Goal: Find specific page/section: Find specific page/section

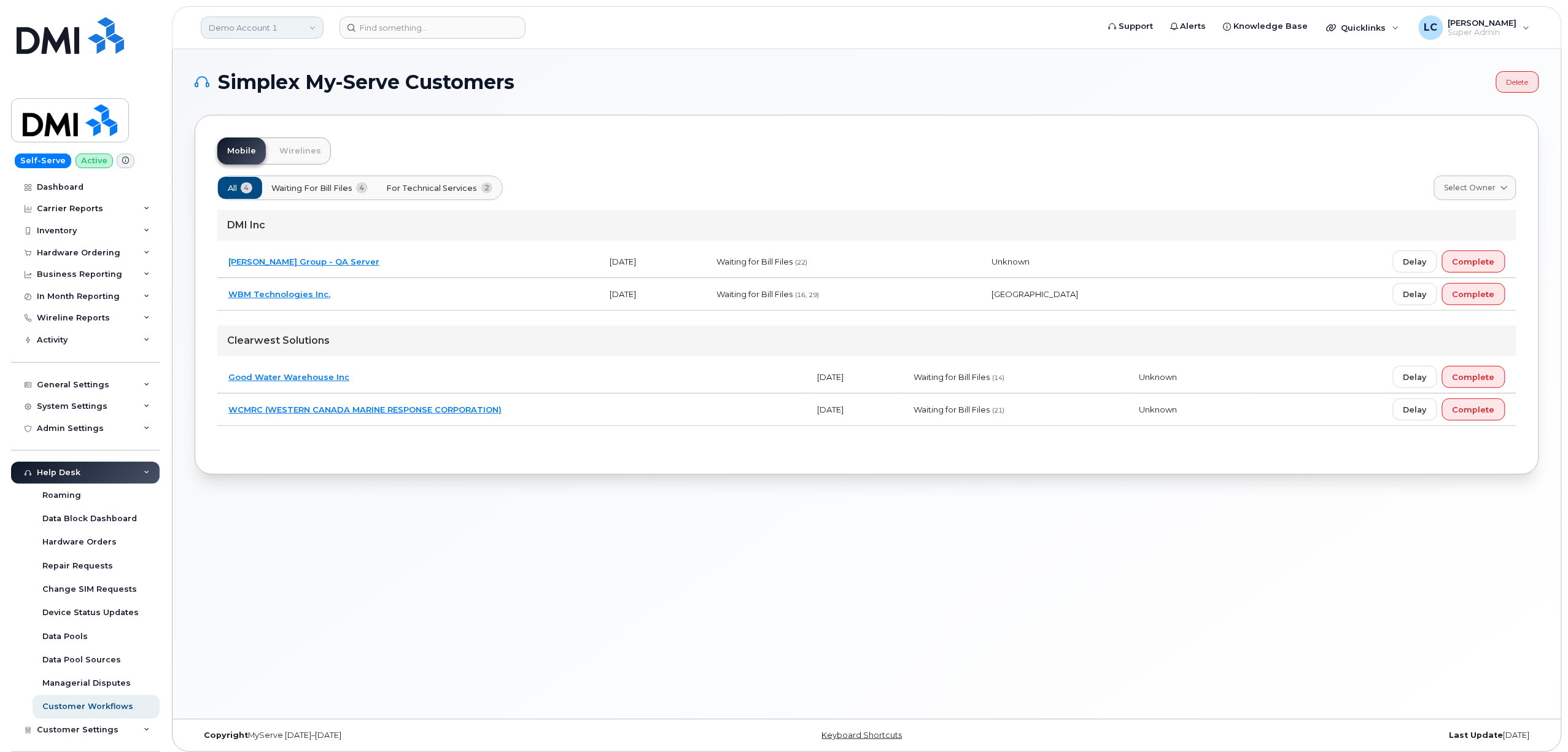
click at [315, 22] on link "Demo Account 1" at bounding box center [262, 27] width 123 height 22
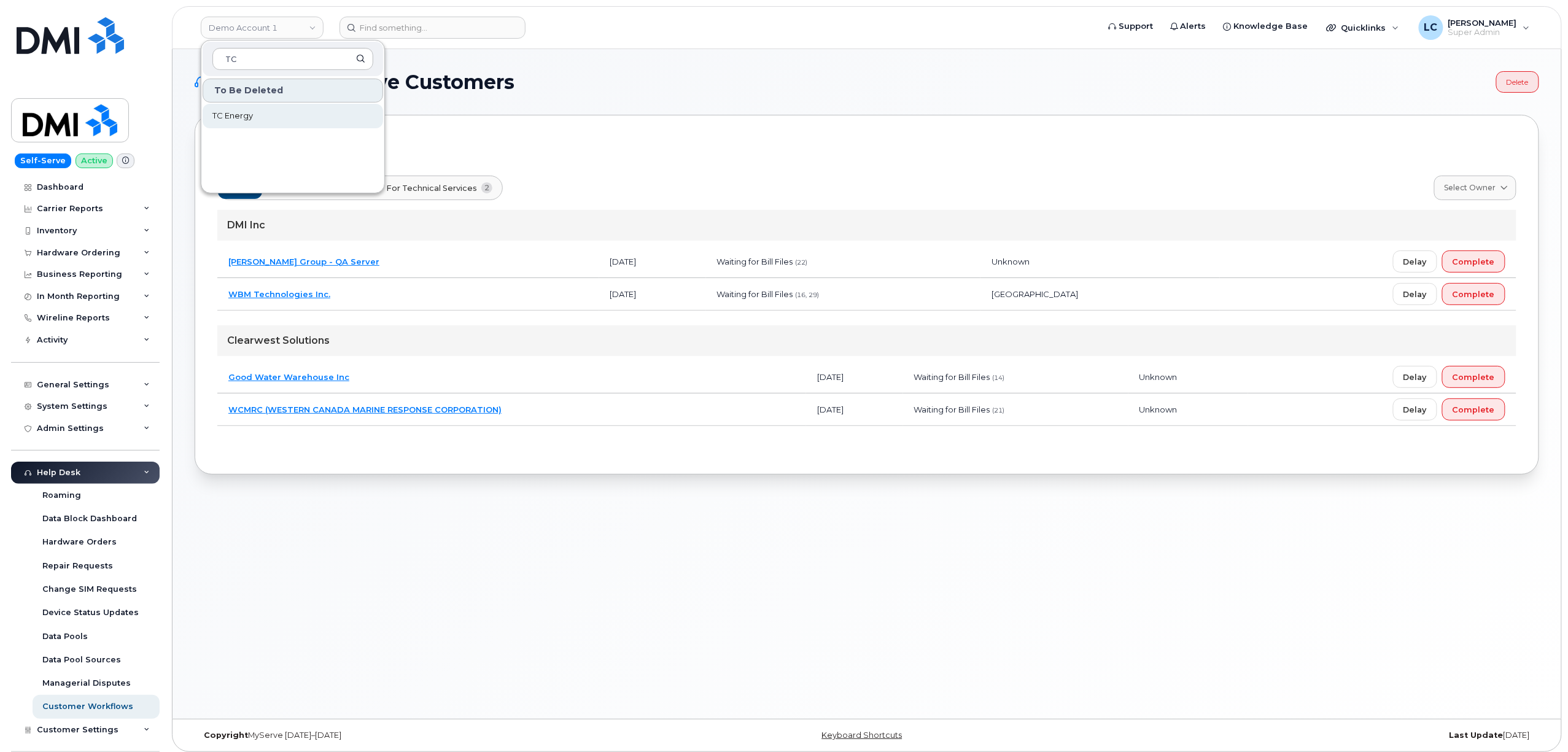
type input "TC"
click at [234, 118] on span "TC Energy" at bounding box center [232, 116] width 40 height 13
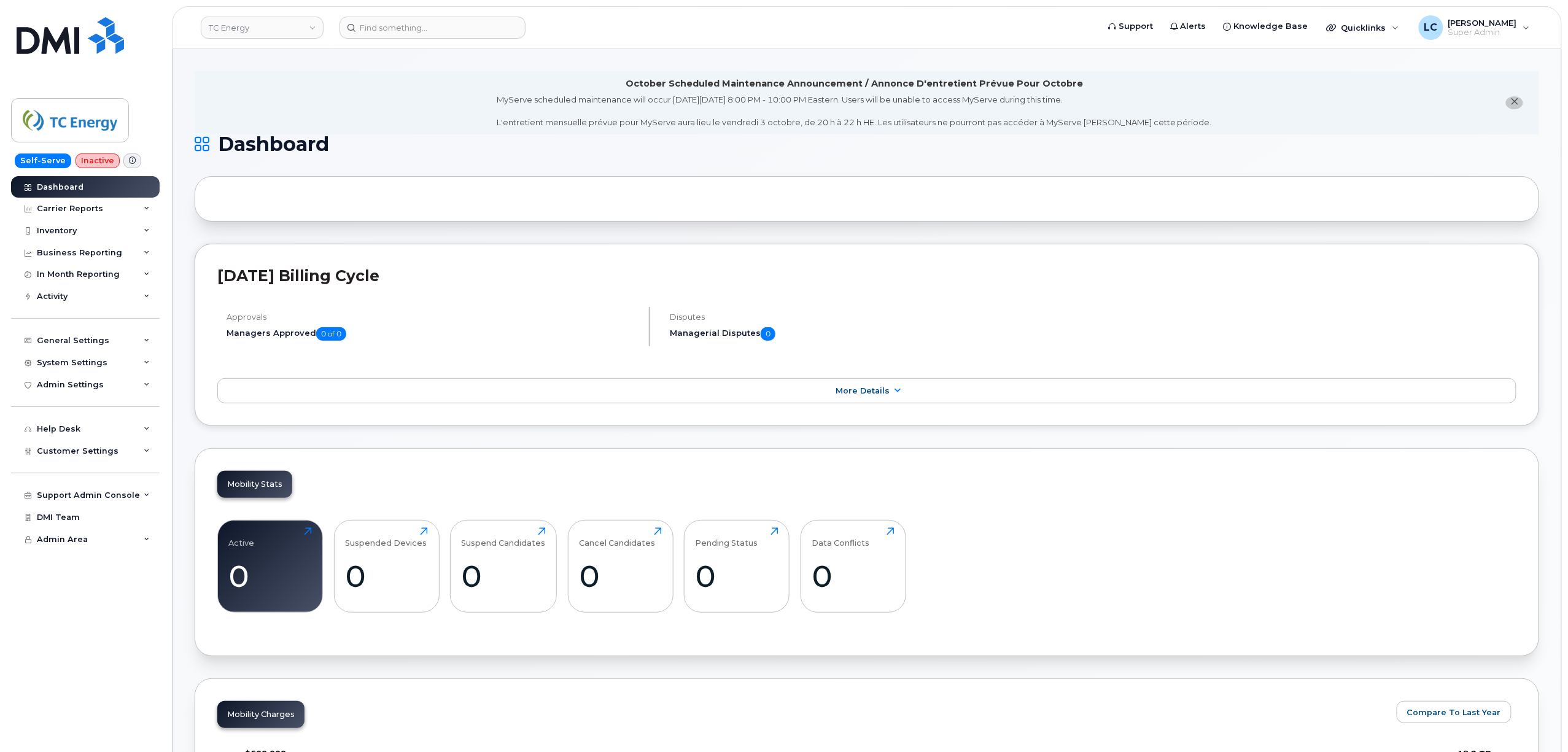
click at [1518, 103] on icon "close notification" at bounding box center [1515, 102] width 8 height 8
